Goal: Transaction & Acquisition: Book appointment/travel/reservation

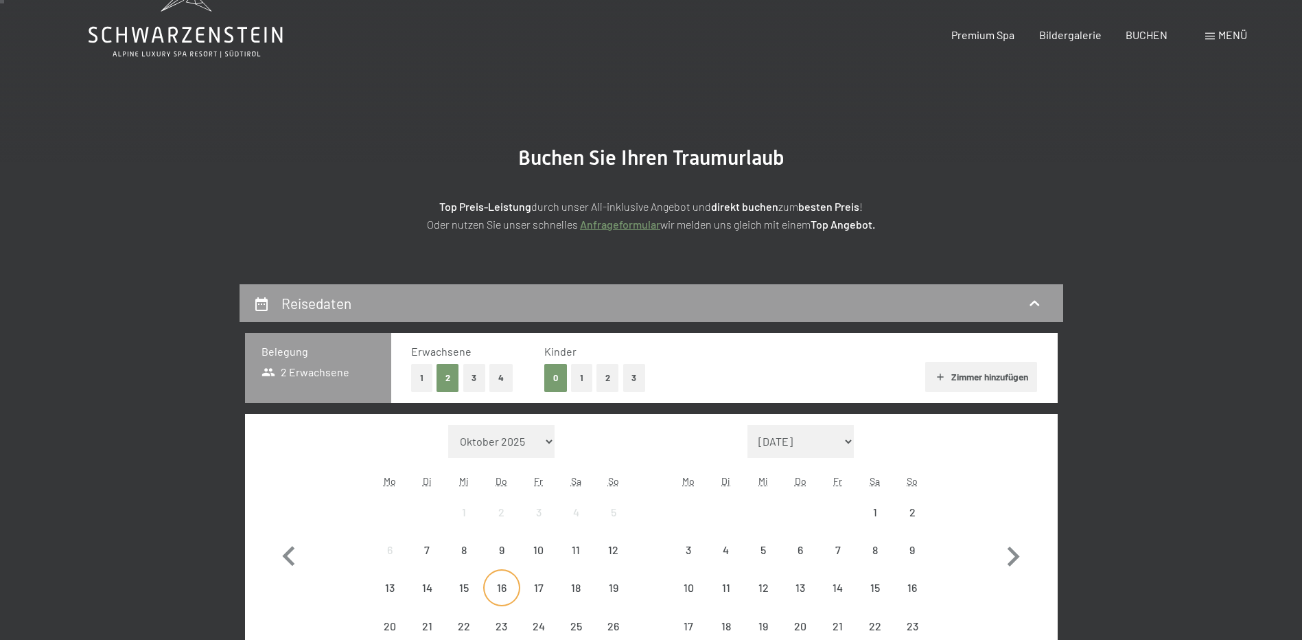
scroll to position [275, 0]
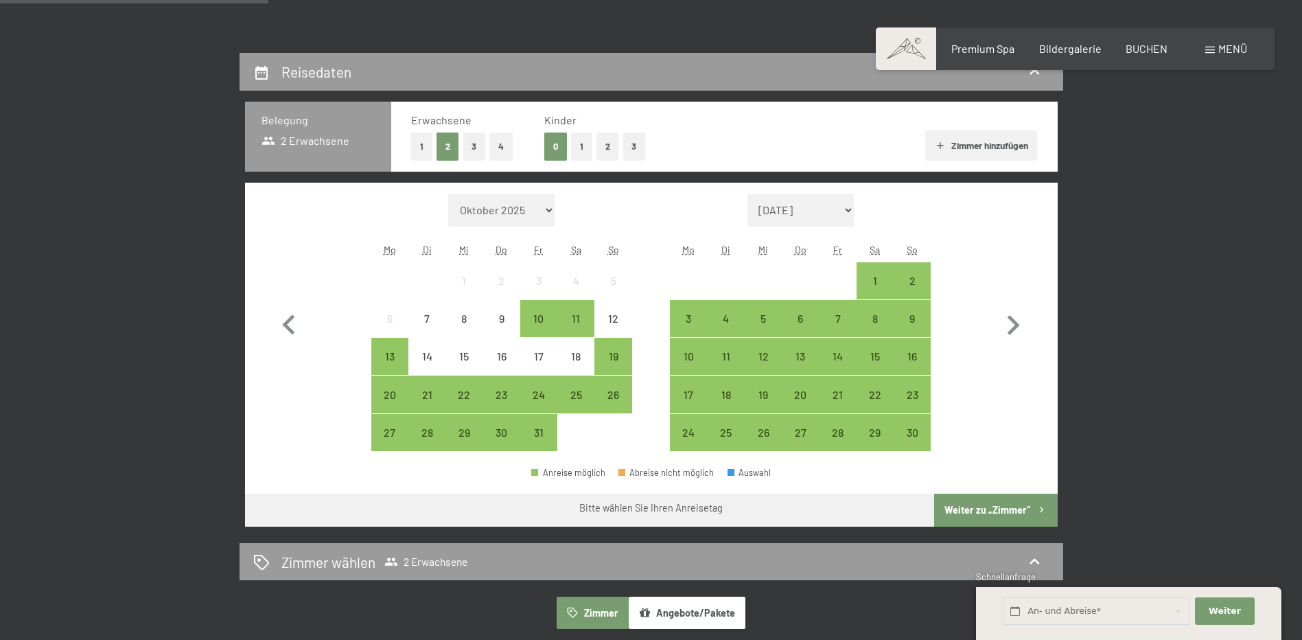
click at [602, 145] on button "2" at bounding box center [607, 146] width 23 height 28
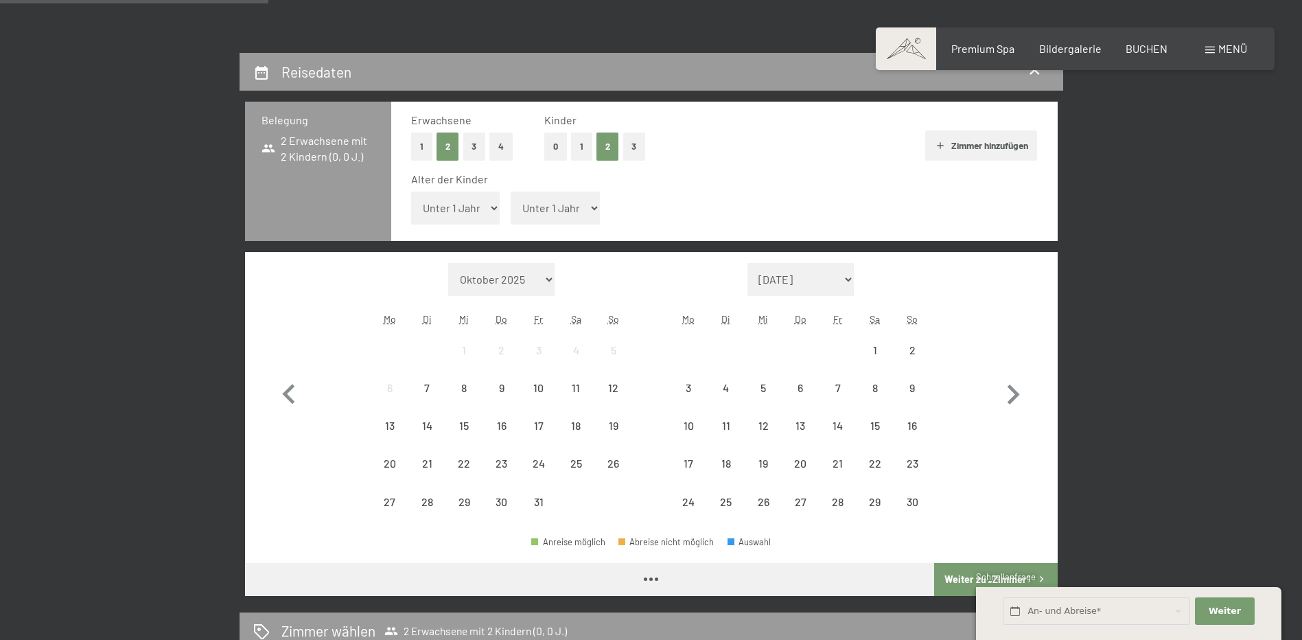
click at [438, 215] on select "Unter 1 Jahr 1 Jahr 2 Jahre 3 Jahre 4 Jahre 5 Jahre 6 Jahre 7 Jahre 8 Jahre 9 J…" at bounding box center [455, 207] width 89 height 33
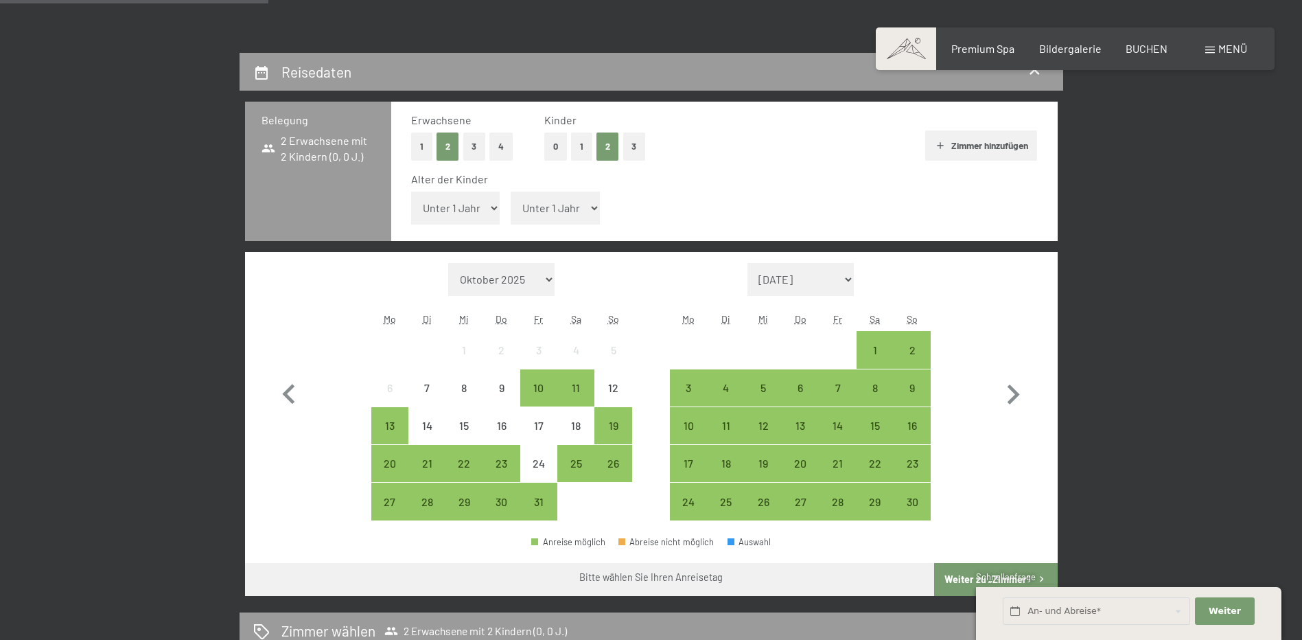
select select "2"
click at [411, 191] on select "Unter 1 Jahr 1 Jahr 2 Jahre 3 Jahre 4 Jahre 5 Jahre 6 Jahre 7 Jahre 8 Jahre 9 J…" at bounding box center [455, 207] width 89 height 33
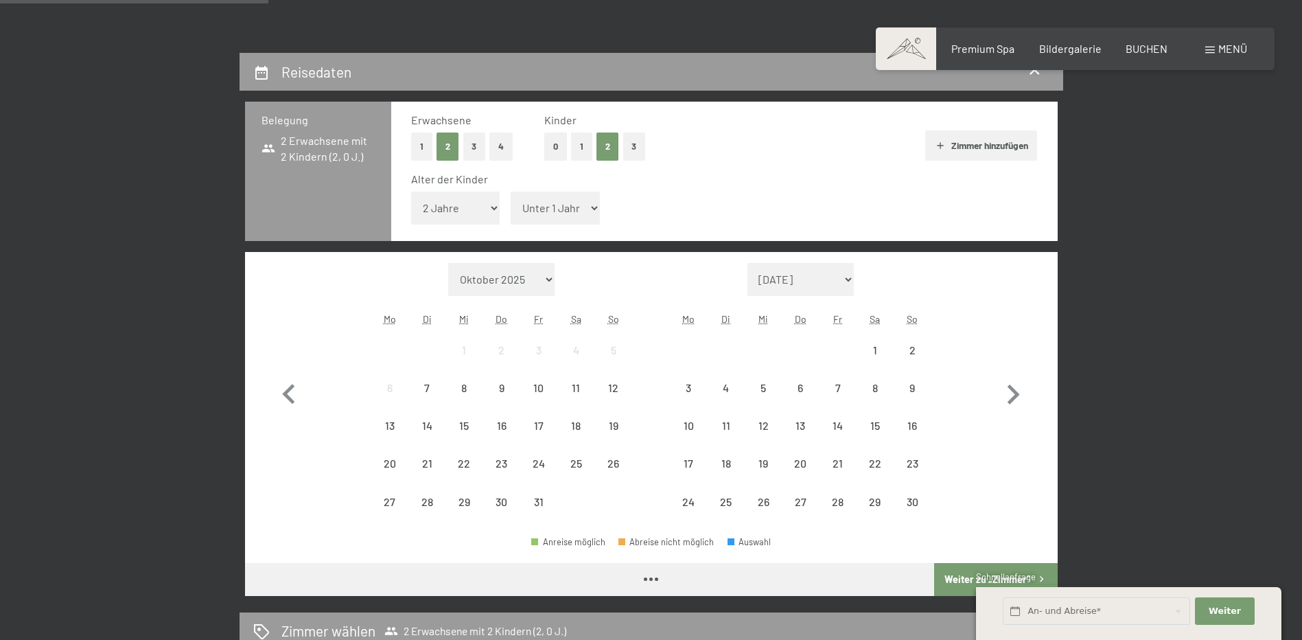
click at [555, 212] on select "Unter 1 Jahr 1 Jahr 2 Jahre 3 Jahre 4 Jahre 5 Jahre 6 Jahre 7 Jahre 8 Jahre 9 J…" at bounding box center [555, 207] width 89 height 33
select select "4"
click at [511, 191] on select "Unter 1 Jahr 1 Jahr 2 Jahre 3 Jahre 4 Jahre 5 Jahre 6 Jahre 7 Jahre 8 Jahre 9 J…" at bounding box center [555, 207] width 89 height 33
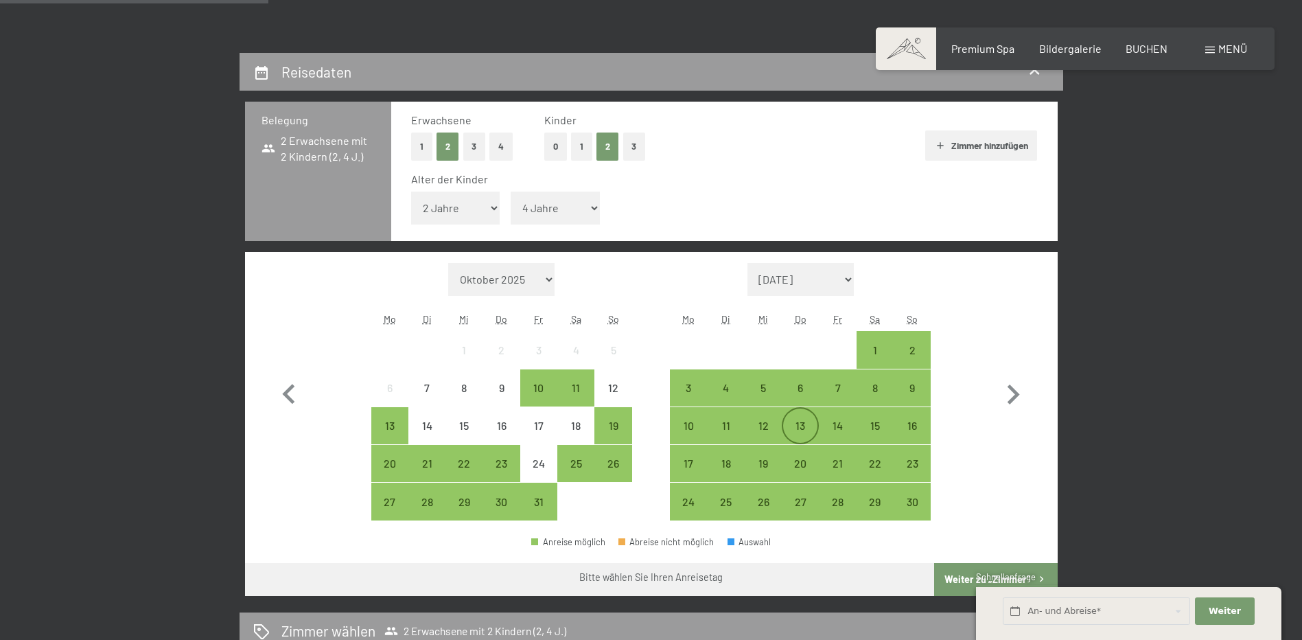
click at [806, 424] on div "13" at bounding box center [800, 437] width 34 height 34
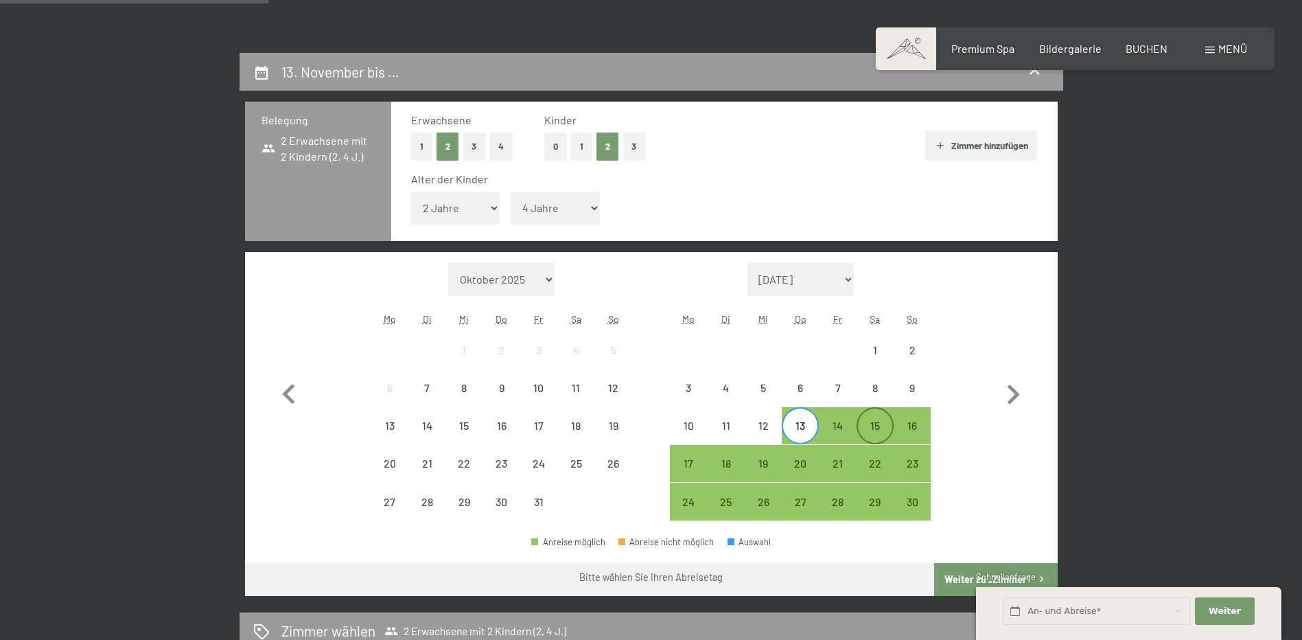
click at [883, 428] on div "15" at bounding box center [875, 437] width 34 height 34
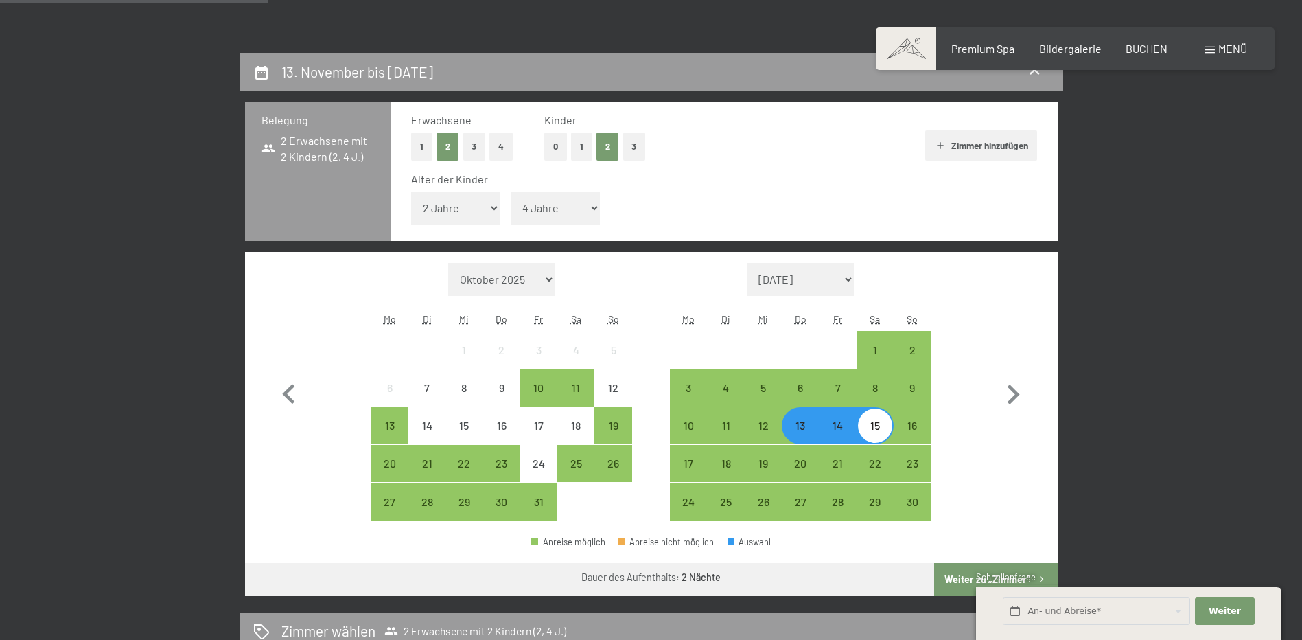
click at [970, 574] on button "Weiter zu „Zimmer“" at bounding box center [995, 579] width 123 height 33
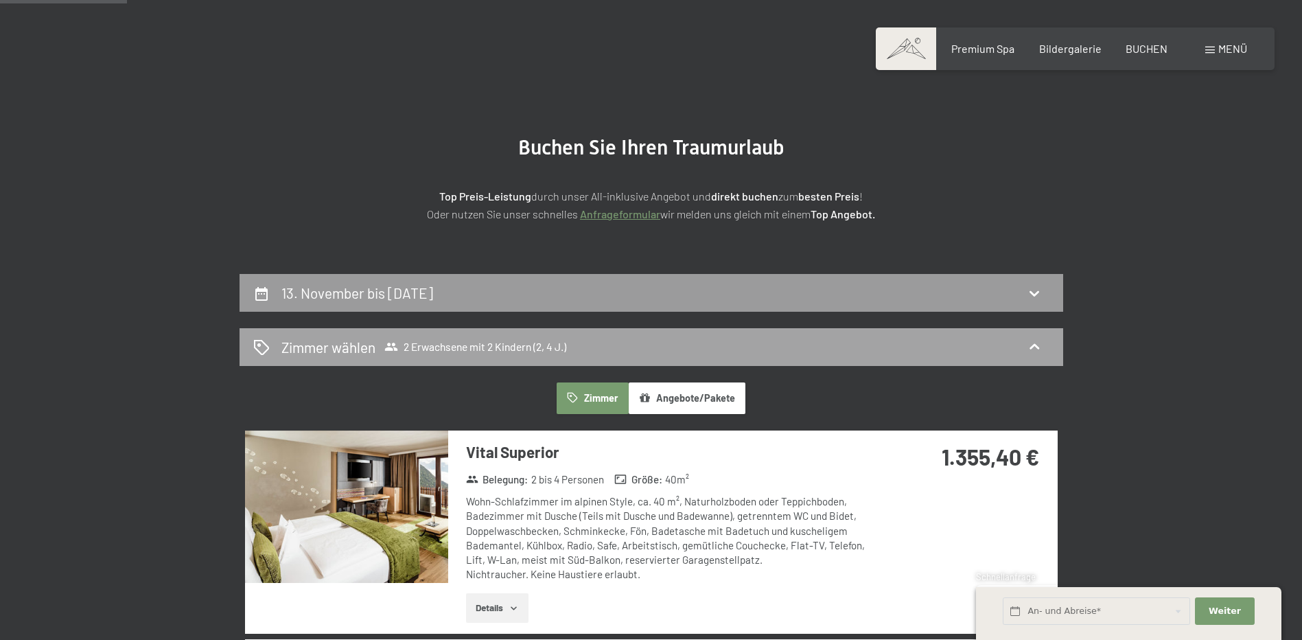
scroll to position [53, 0]
